Goal: Transaction & Acquisition: Download file/media

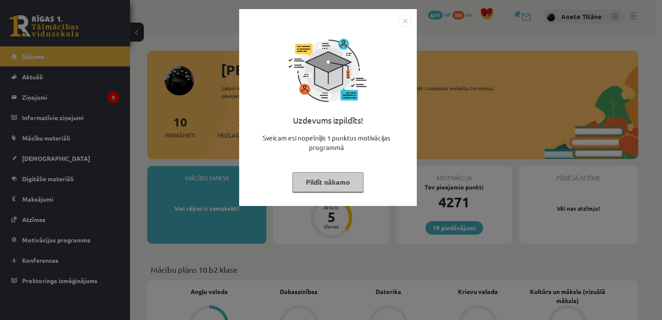
drag, startPoint x: 0, startPoint y: 0, endPoint x: 88, endPoint y: 94, distance: 128.5
click at [88, 94] on div "Uzdevums izpildīts! Sveicam esi nopelnījis 1 punktus motivācijas programmā Pild…" at bounding box center [331, 160] width 662 height 320
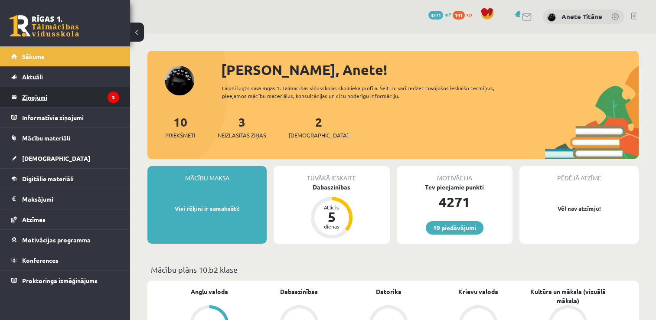
click at [88, 95] on legend "Ziņojumi 3" at bounding box center [70, 97] width 97 height 20
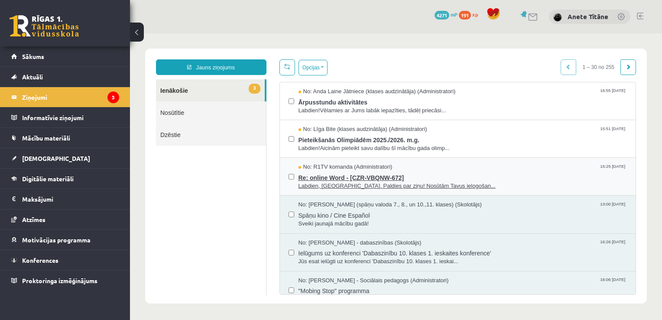
click at [323, 175] on span "Re: online Word - [CZR-VBQNW-672]" at bounding box center [463, 176] width 329 height 11
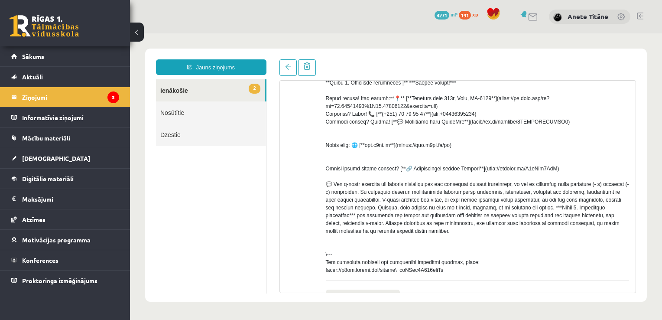
scroll to position [378, 0]
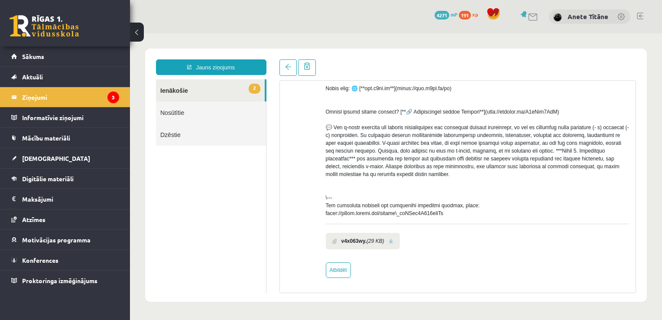
click at [359, 240] on b "v4x063wy." at bounding box center [355, 241] width 26 height 8
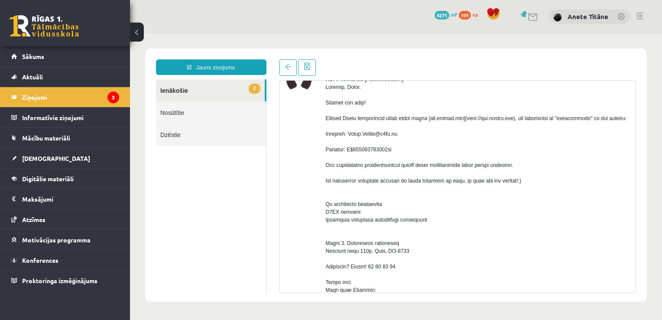
scroll to position [69, 0]
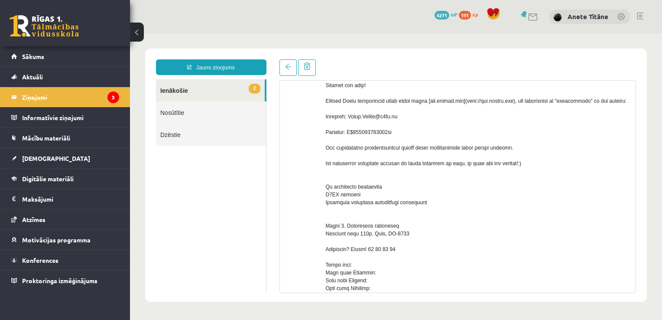
click at [318, 159] on div "No: R1TV komanda (Administratori) v4x063wy. (29 KB) Atbildēt" at bounding box center [458, 310] width 343 height 521
click at [453, 115] on div at bounding box center [478, 288] width 304 height 445
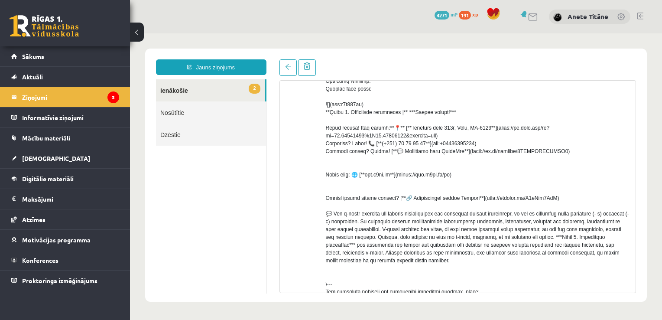
scroll to position [276, 0]
click at [308, 221] on div at bounding box center [299, 104] width 25 height 521
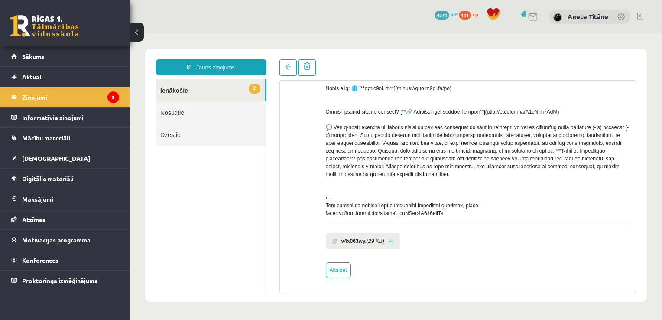
scroll to position [378, 0]
click at [390, 240] on link at bounding box center [391, 241] width 5 height 6
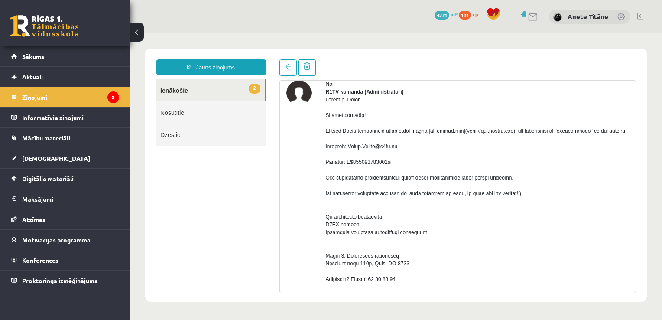
scroll to position [38, 0]
